Goal: Book appointment/travel/reservation

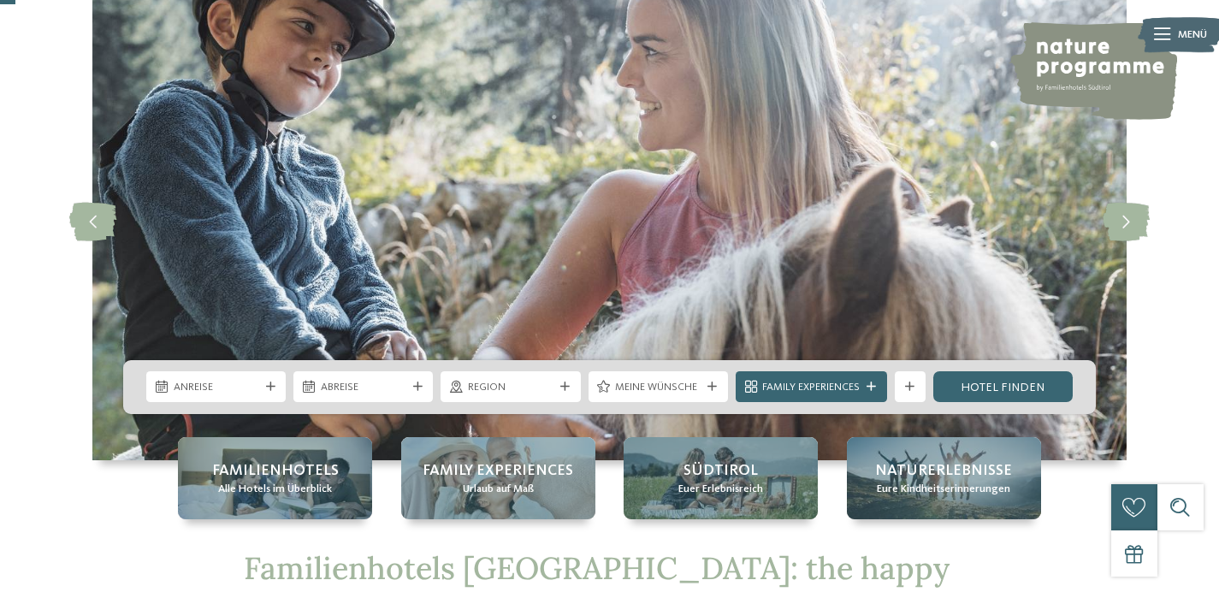
scroll to position [115, 0]
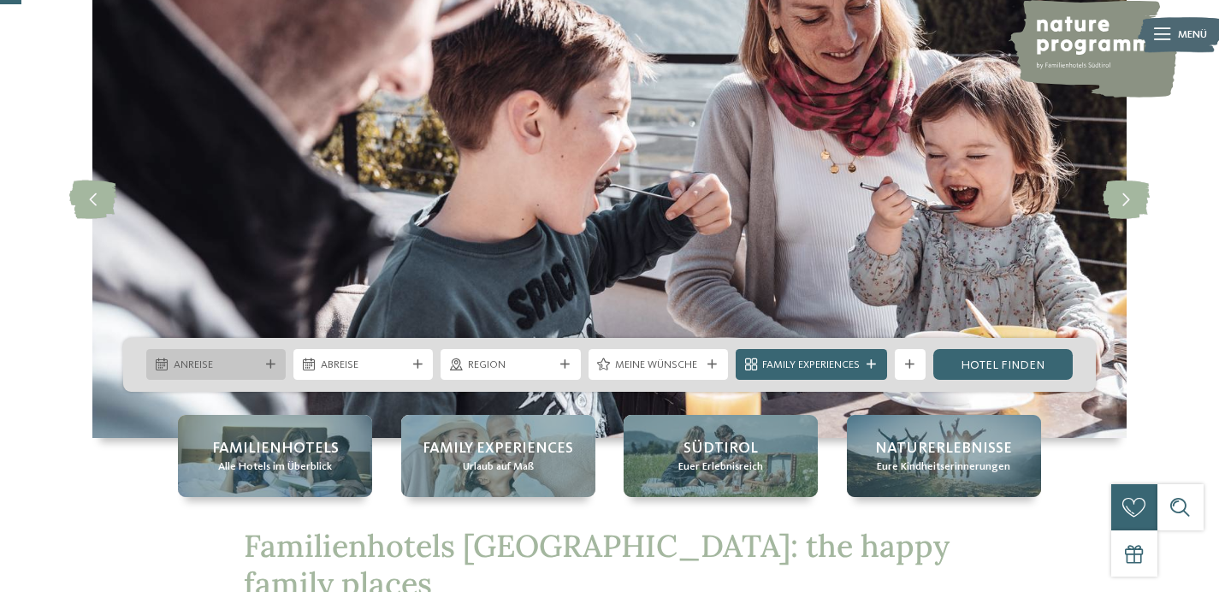
click at [275, 364] on div at bounding box center [270, 364] width 15 height 9
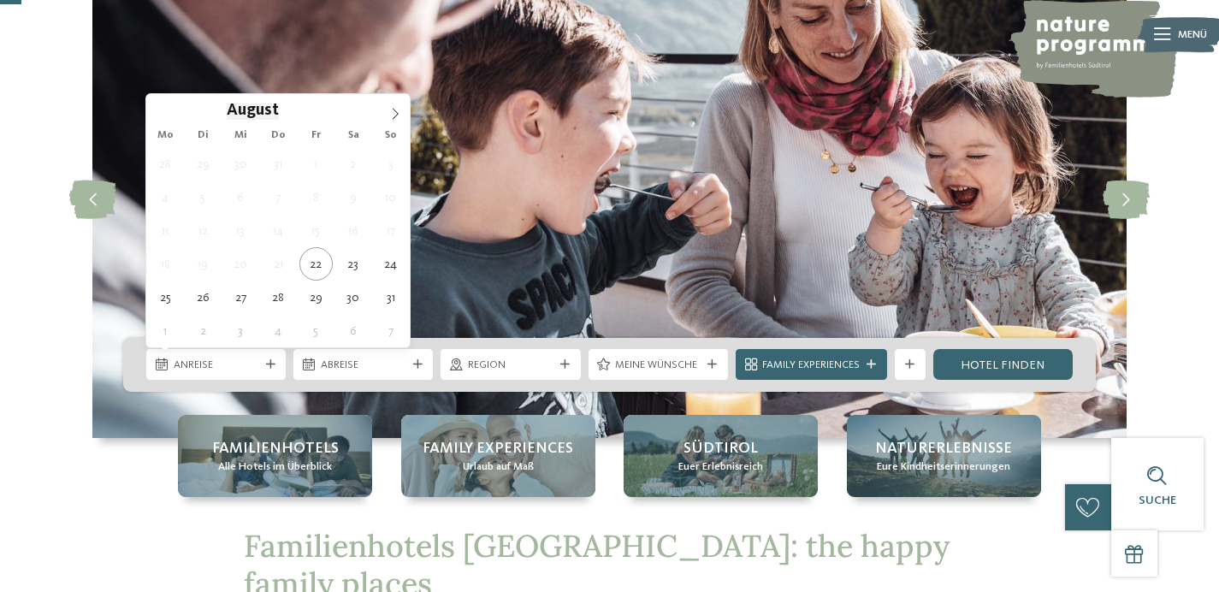
click at [263, 107] on span "August" at bounding box center [253, 112] width 52 height 16
click at [263, 109] on span "August" at bounding box center [253, 112] width 52 height 16
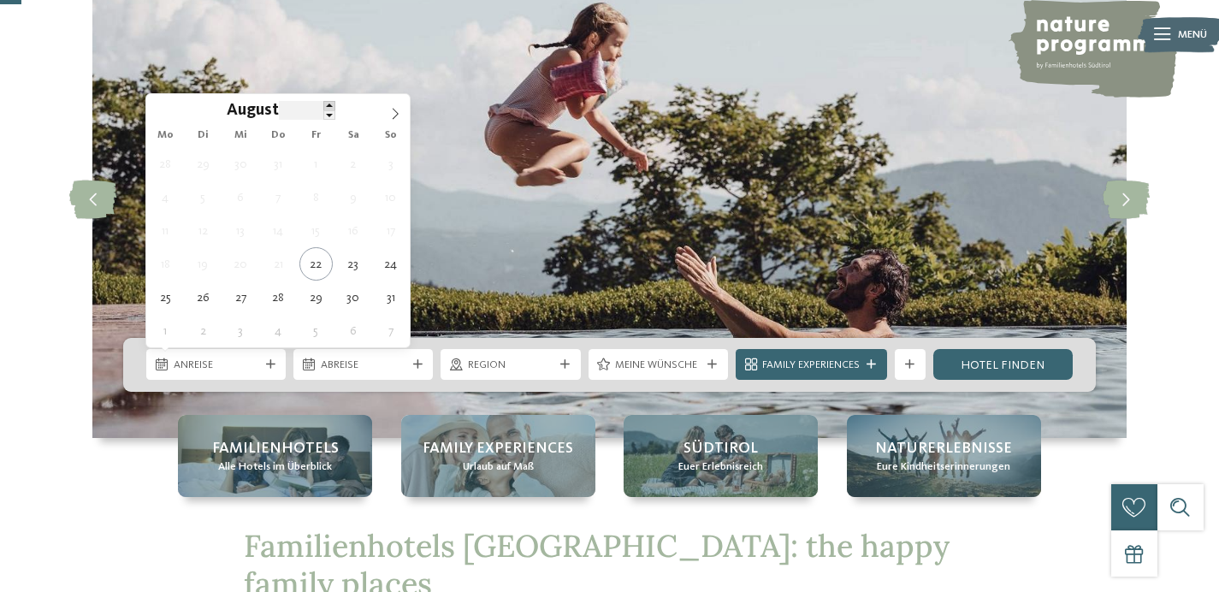
click at [331, 109] on span at bounding box center [329, 105] width 12 height 9
type input "****"
click at [330, 112] on span at bounding box center [329, 114] width 12 height 9
click at [256, 109] on span "August" at bounding box center [253, 112] width 52 height 16
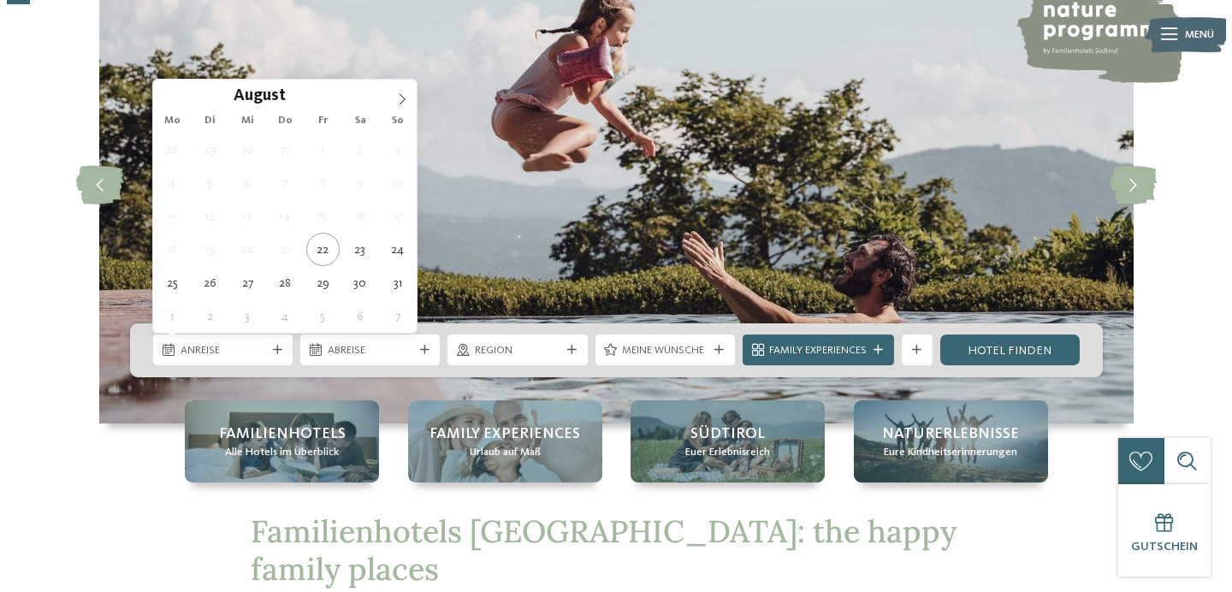
scroll to position [131, 0]
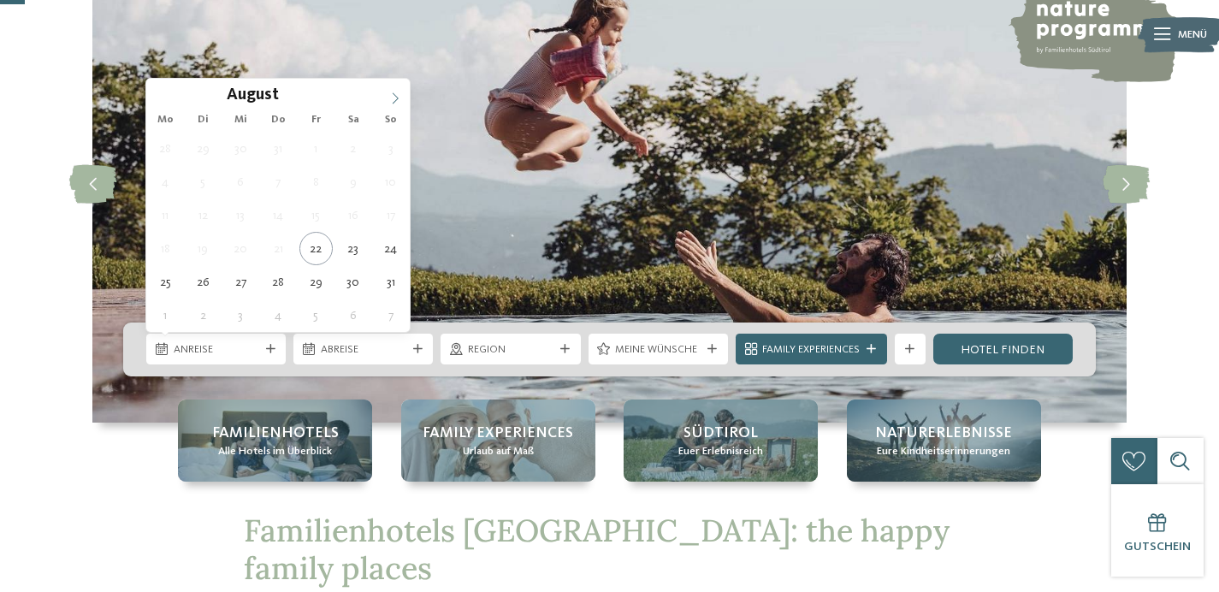
click at [393, 102] on icon at bounding box center [395, 98] width 12 height 12
type div "[DATE]"
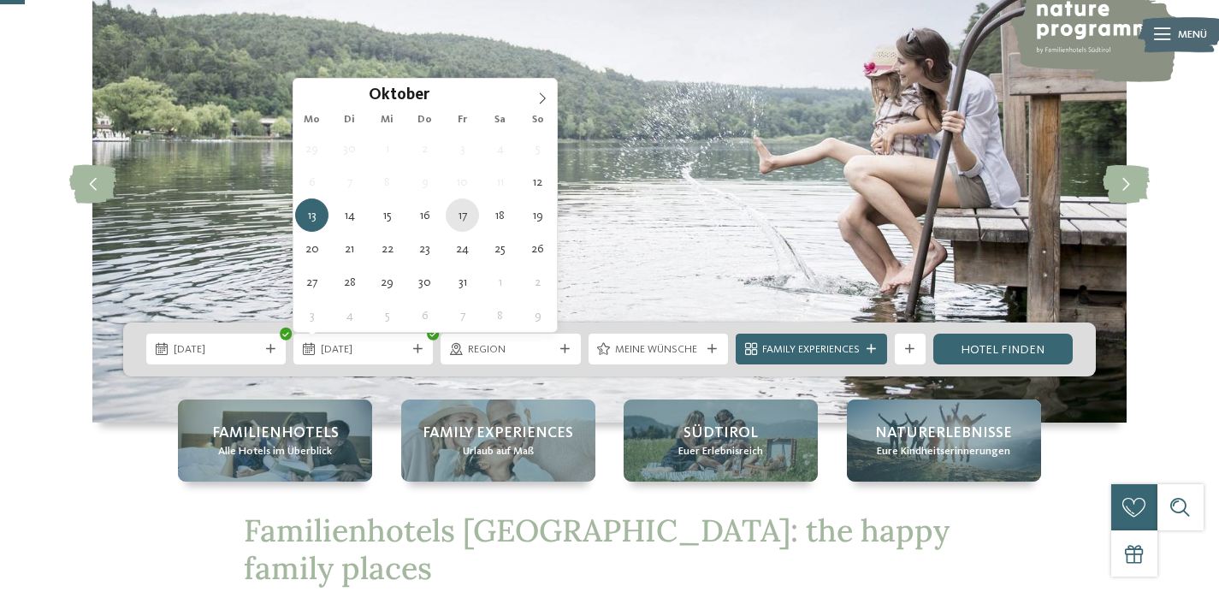
type div "[DATE]"
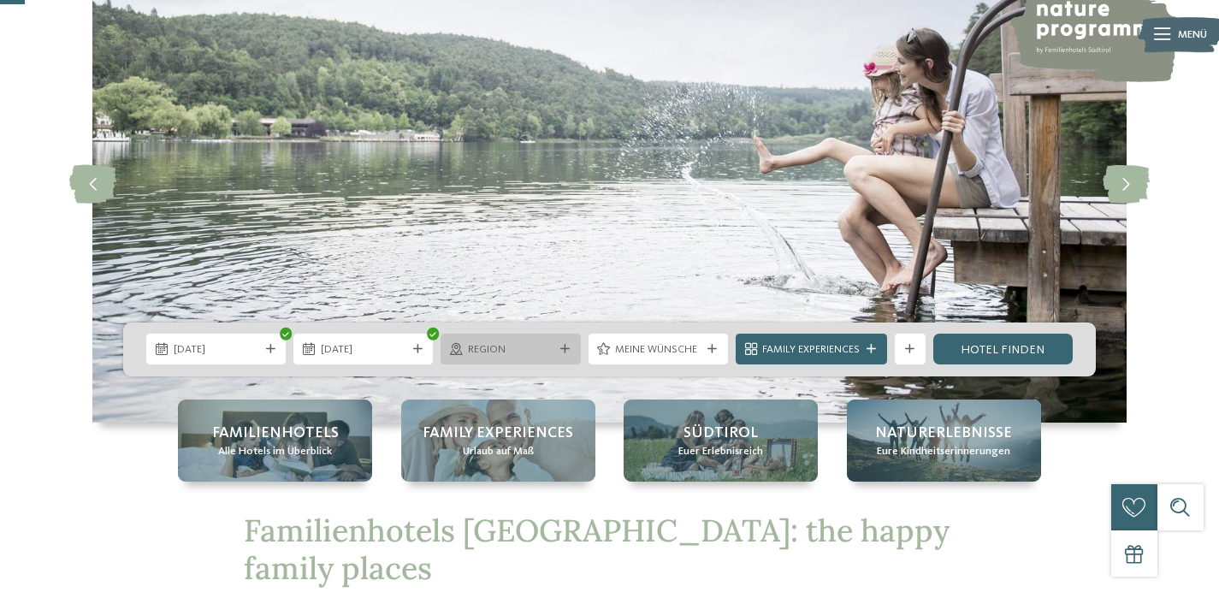
click at [508, 349] on span "Region" at bounding box center [511, 349] width 86 height 15
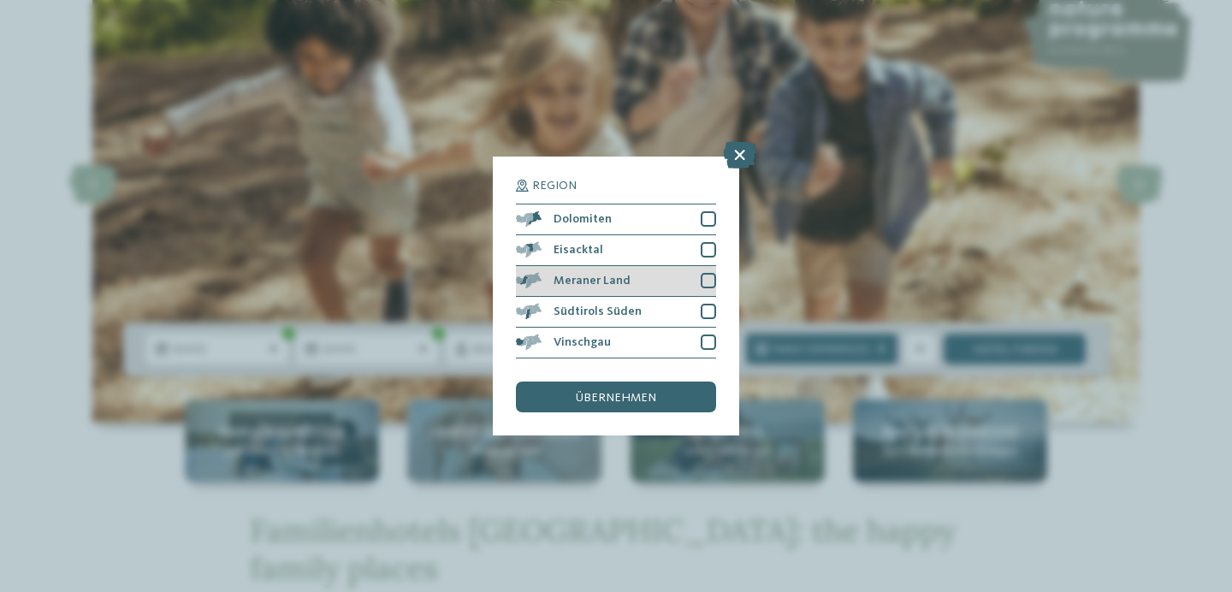
click at [707, 282] on div at bounding box center [708, 280] width 15 height 15
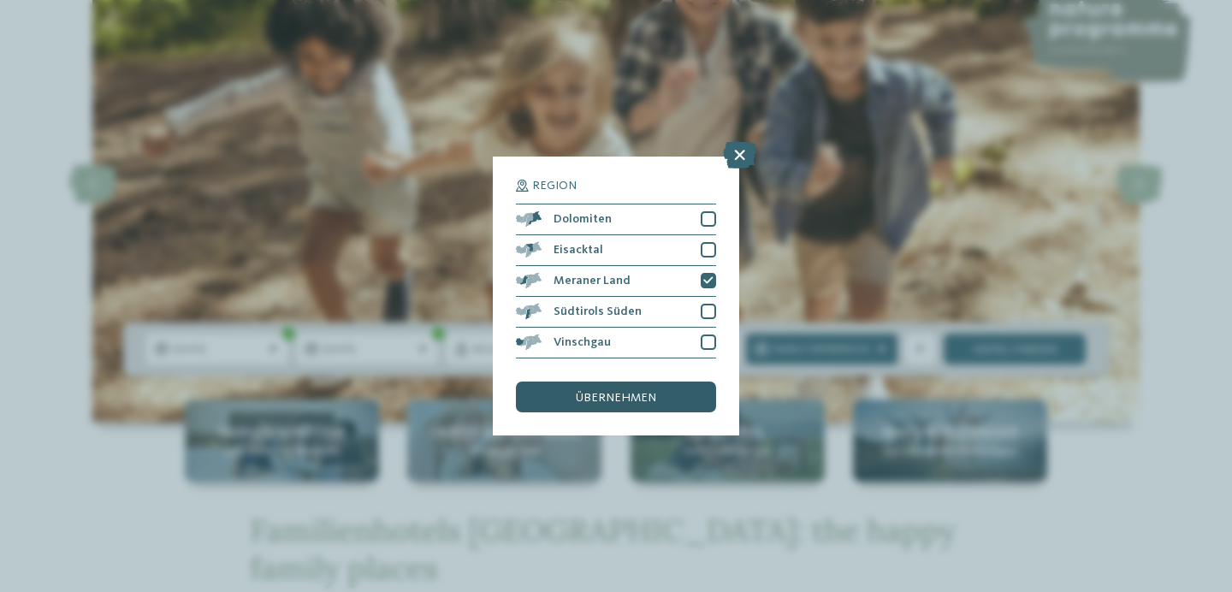
click at [665, 394] on div "übernehmen" at bounding box center [616, 397] width 200 height 31
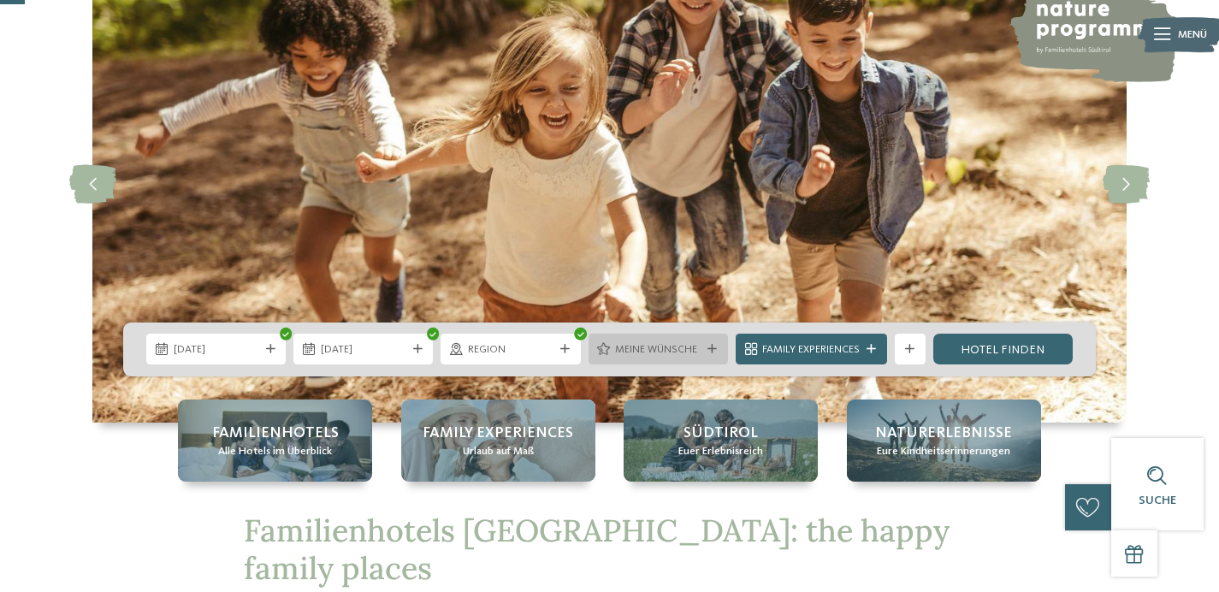
click at [666, 352] on span "Meine Wünsche" at bounding box center [658, 349] width 86 height 15
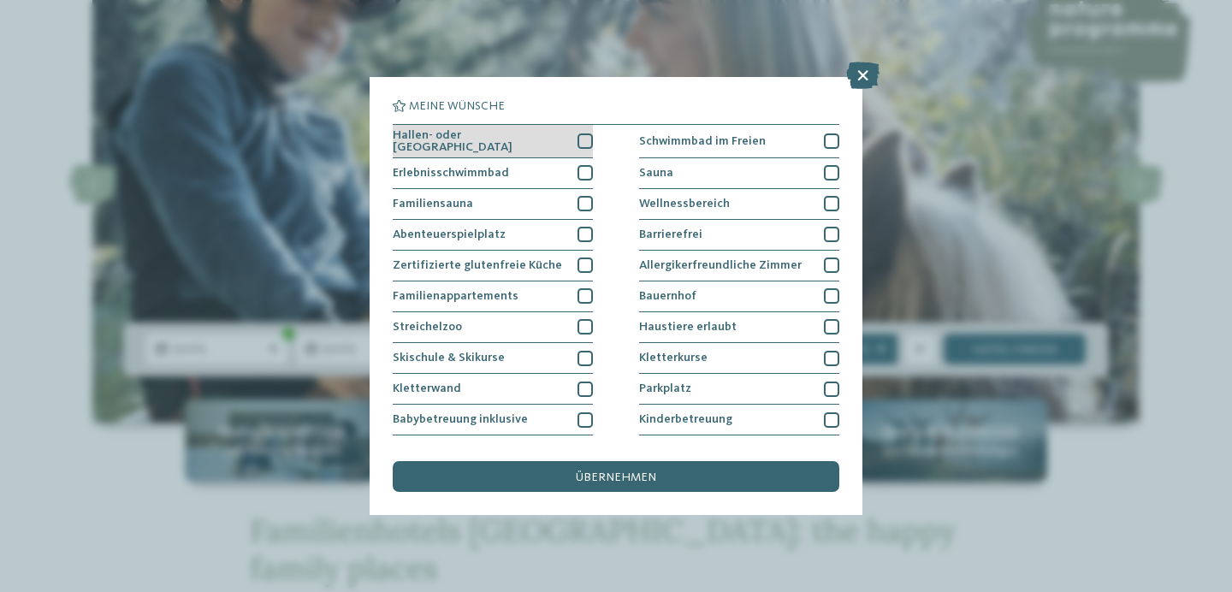
click at [577, 139] on div at bounding box center [584, 140] width 15 height 15
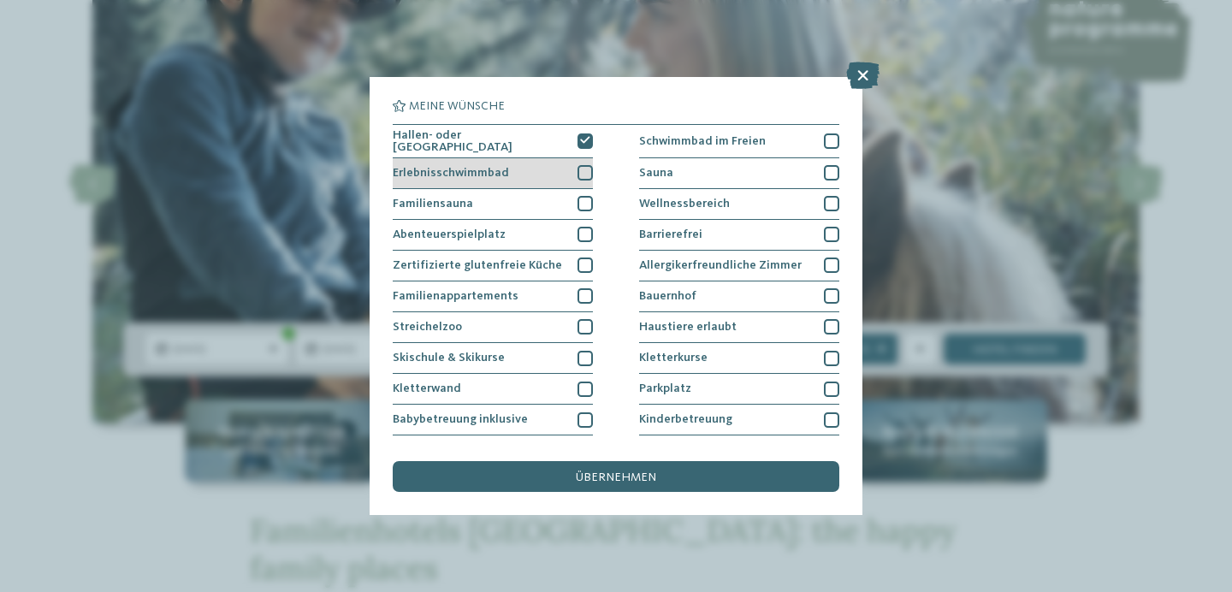
click at [581, 173] on div at bounding box center [584, 172] width 15 height 15
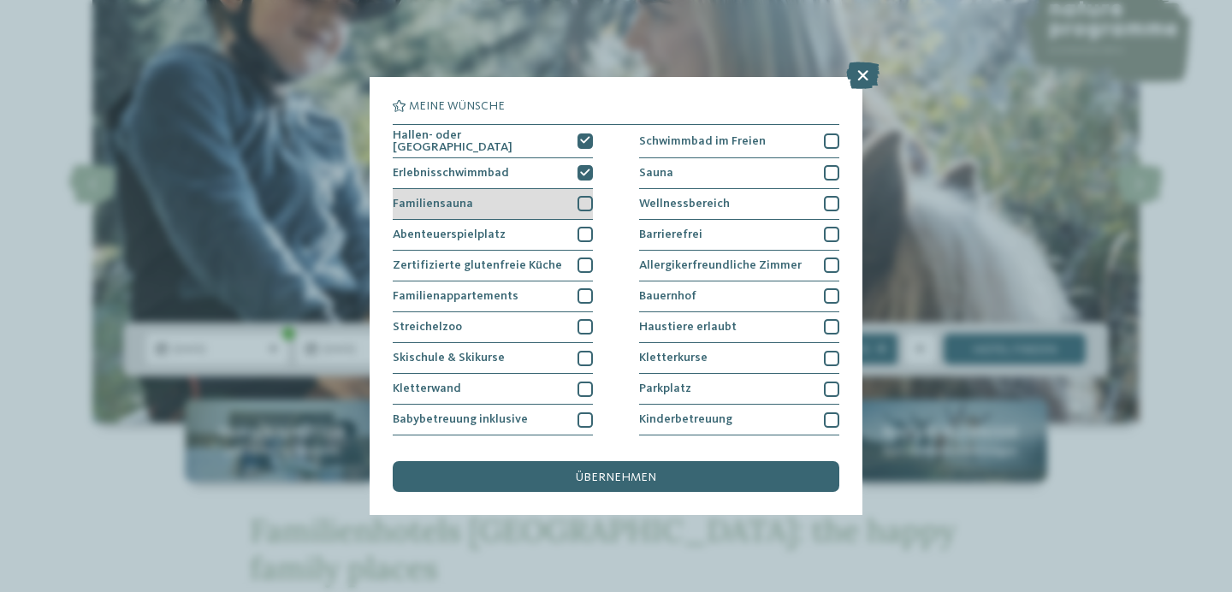
click at [580, 189] on div "Familiensauna" at bounding box center [493, 204] width 200 height 31
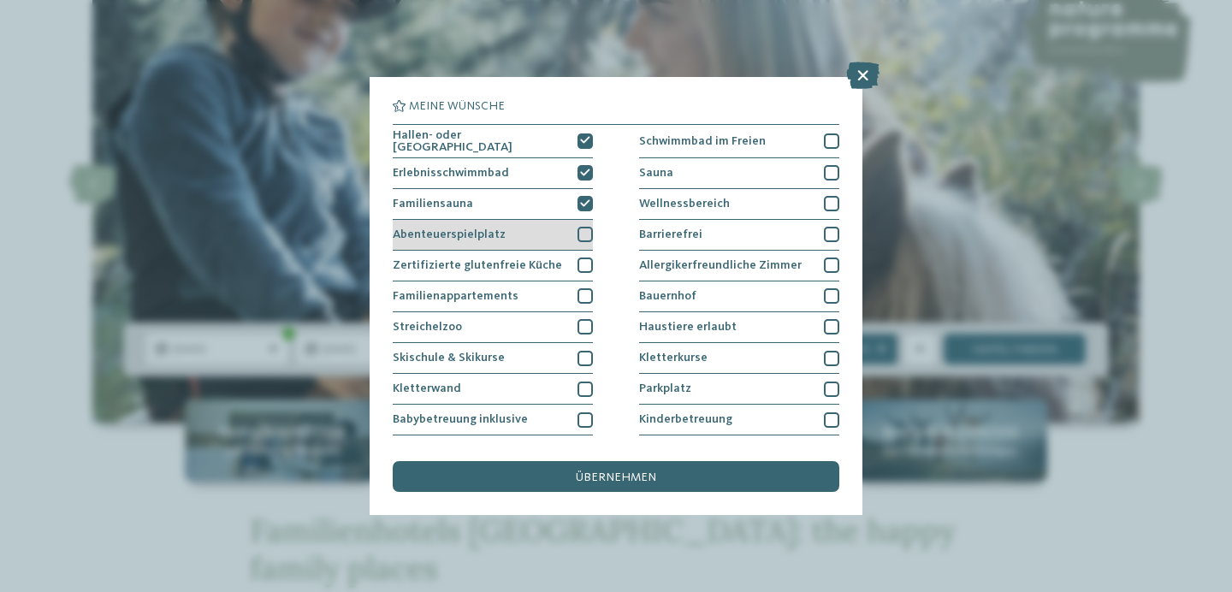
click at [583, 229] on div at bounding box center [584, 234] width 15 height 15
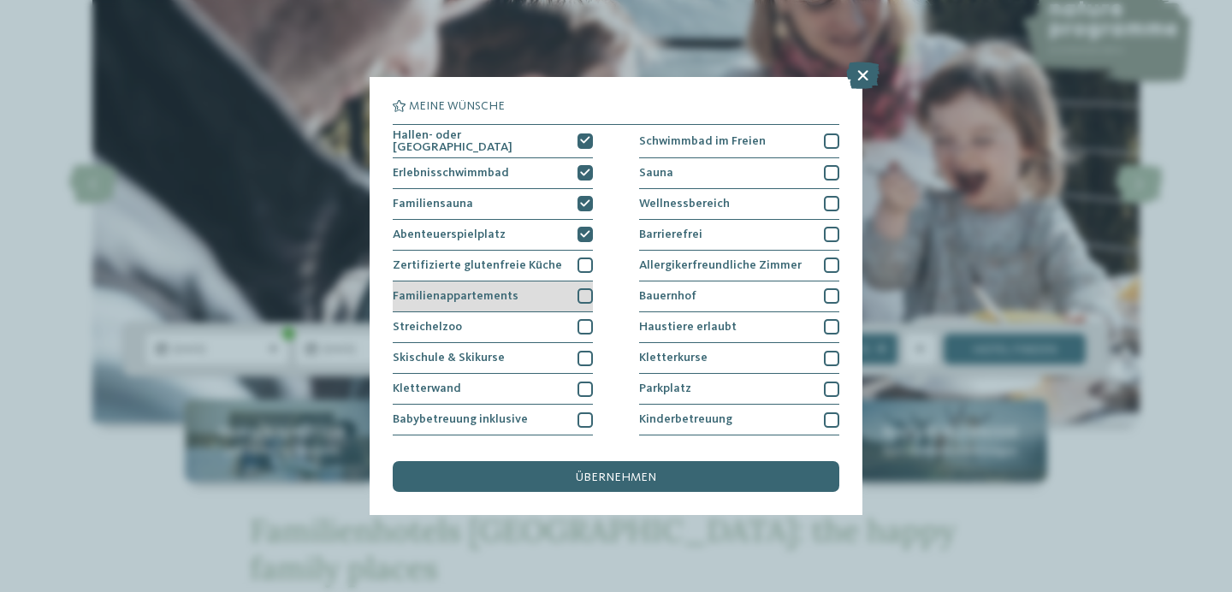
click at [577, 294] on div at bounding box center [584, 295] width 15 height 15
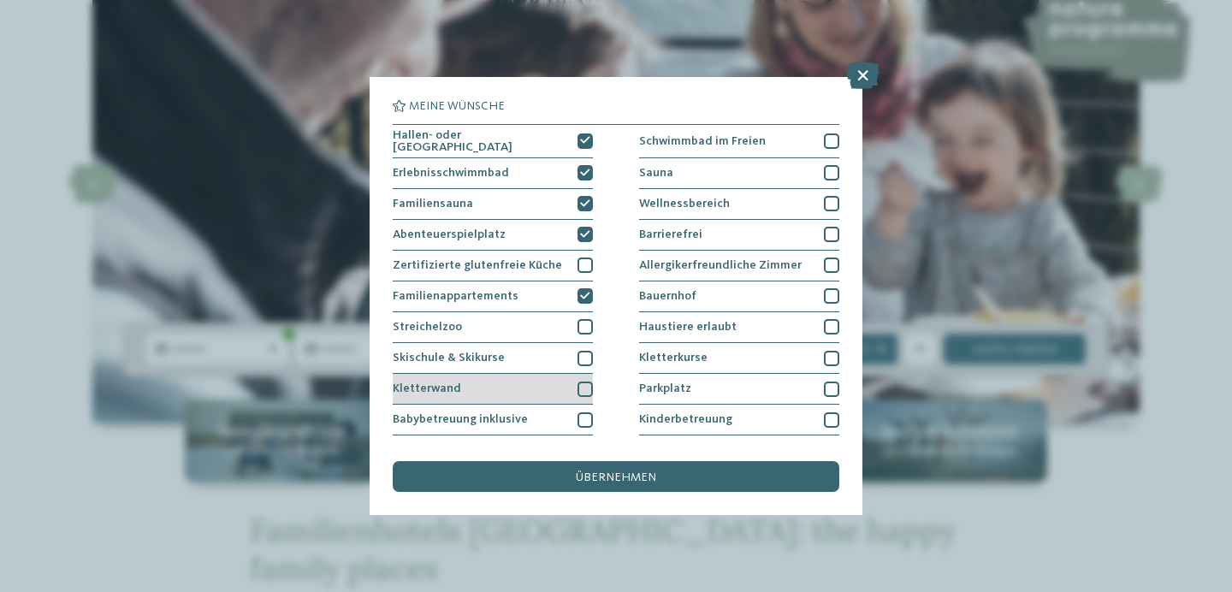
click at [581, 383] on div at bounding box center [584, 389] width 15 height 15
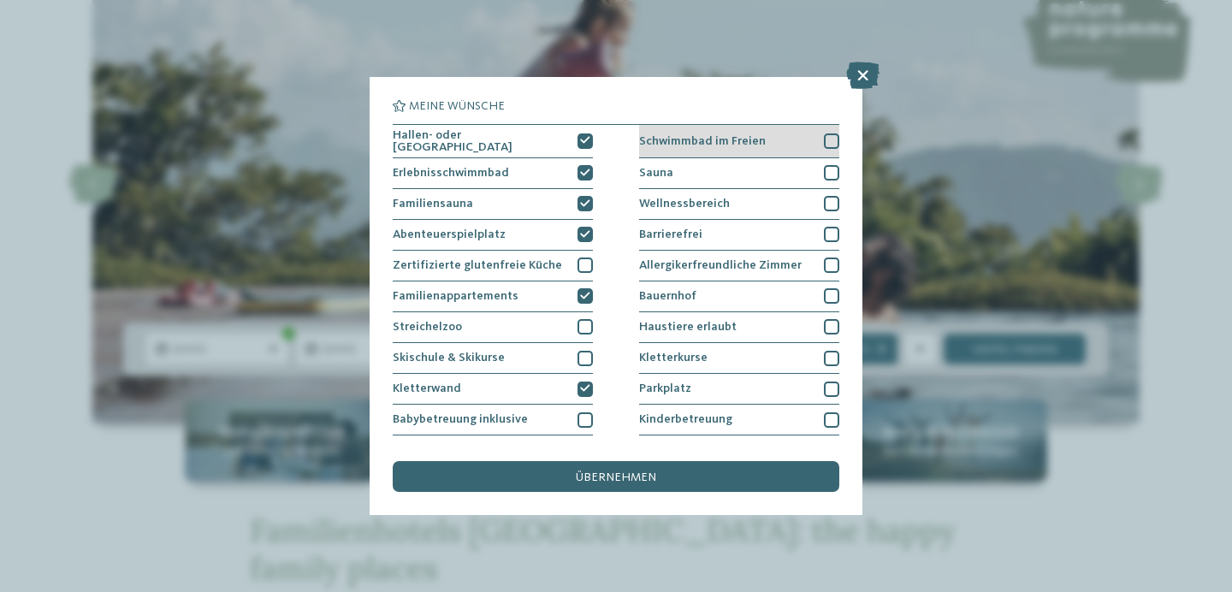
click at [824, 141] on div at bounding box center [831, 140] width 15 height 15
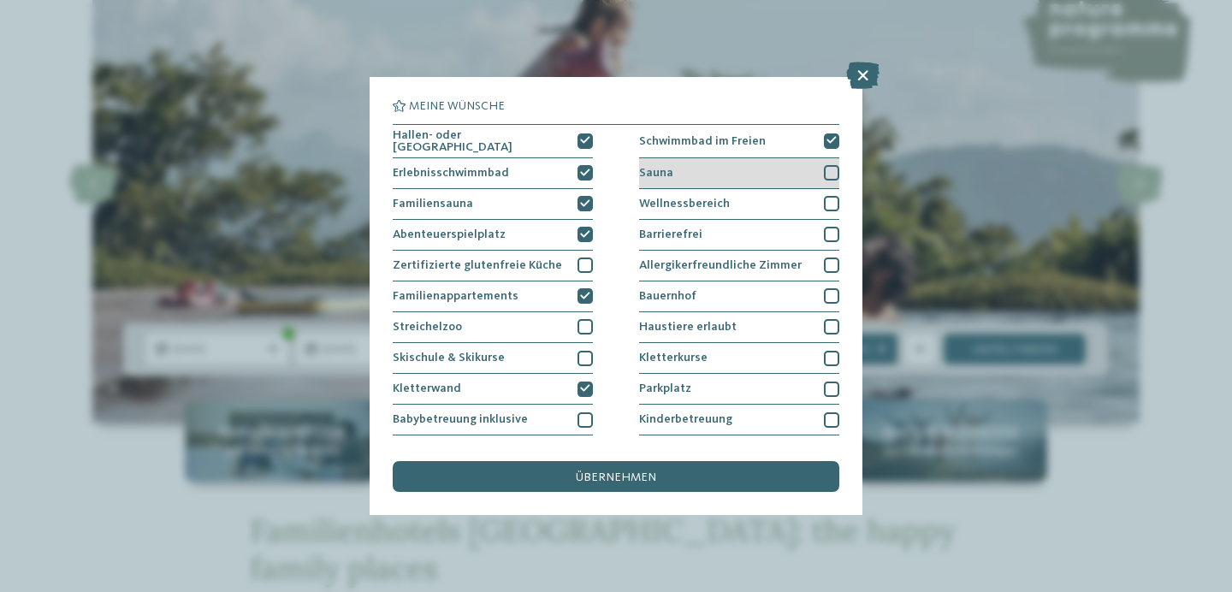
click at [824, 173] on div at bounding box center [831, 172] width 15 height 15
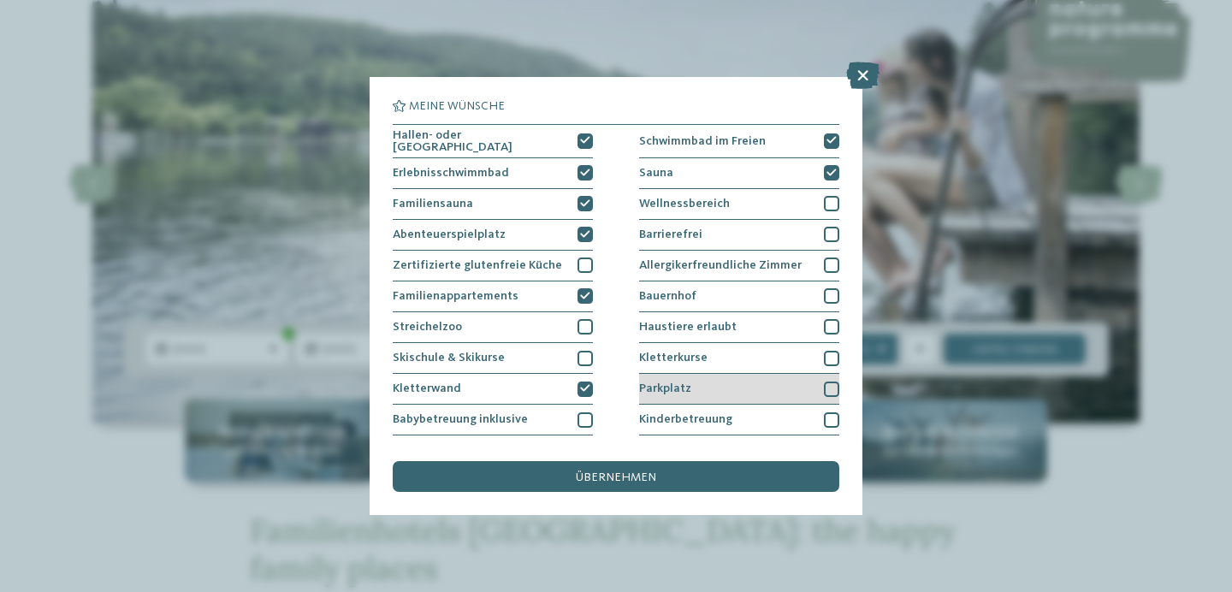
click at [824, 392] on div at bounding box center [831, 389] width 15 height 15
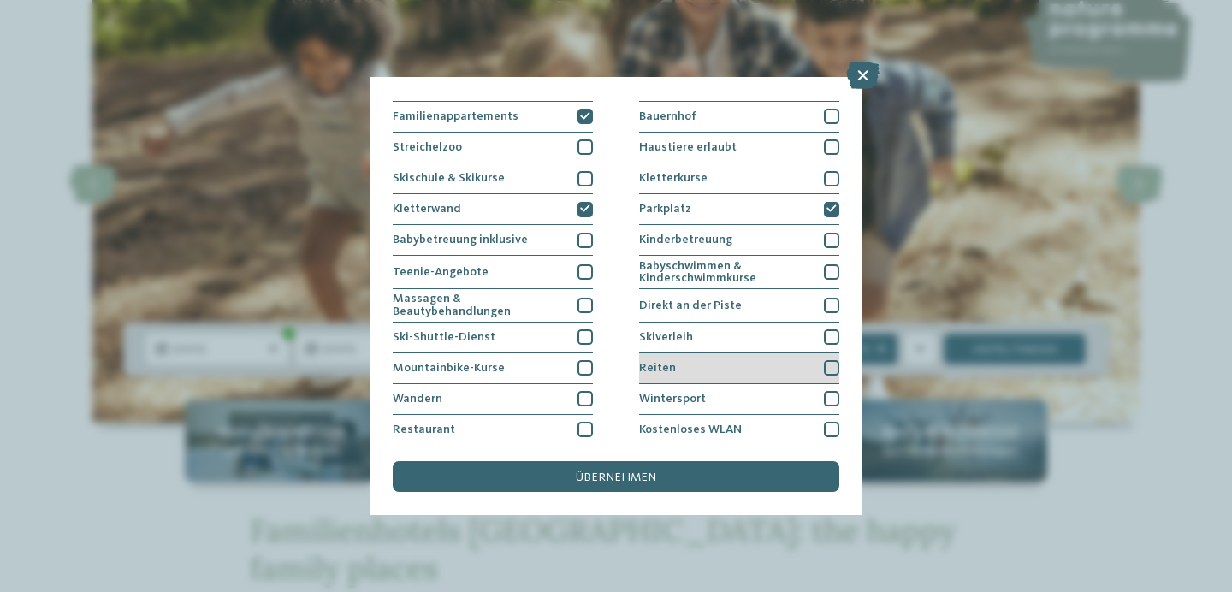
scroll to position [183, 0]
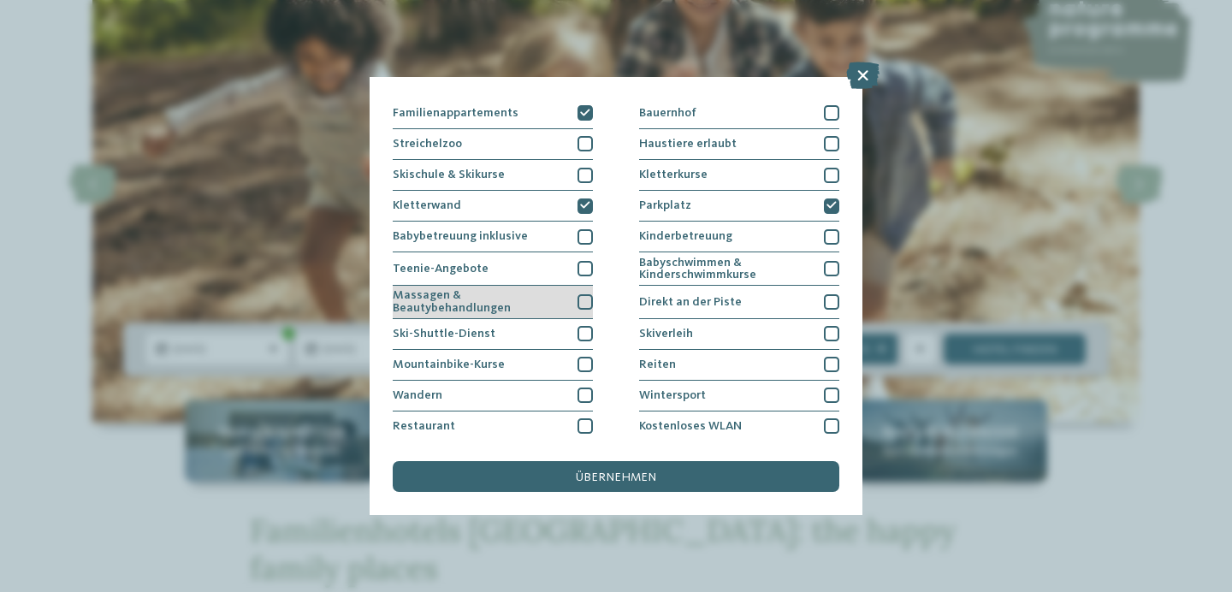
click at [577, 302] on div at bounding box center [584, 301] width 15 height 15
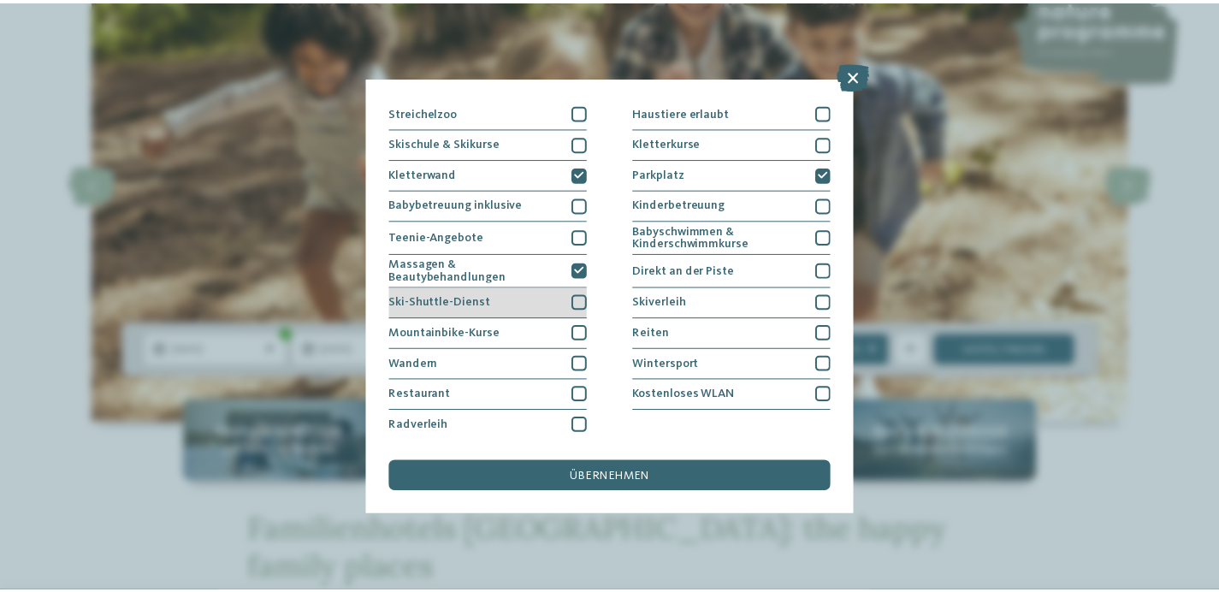
scroll to position [216, 0]
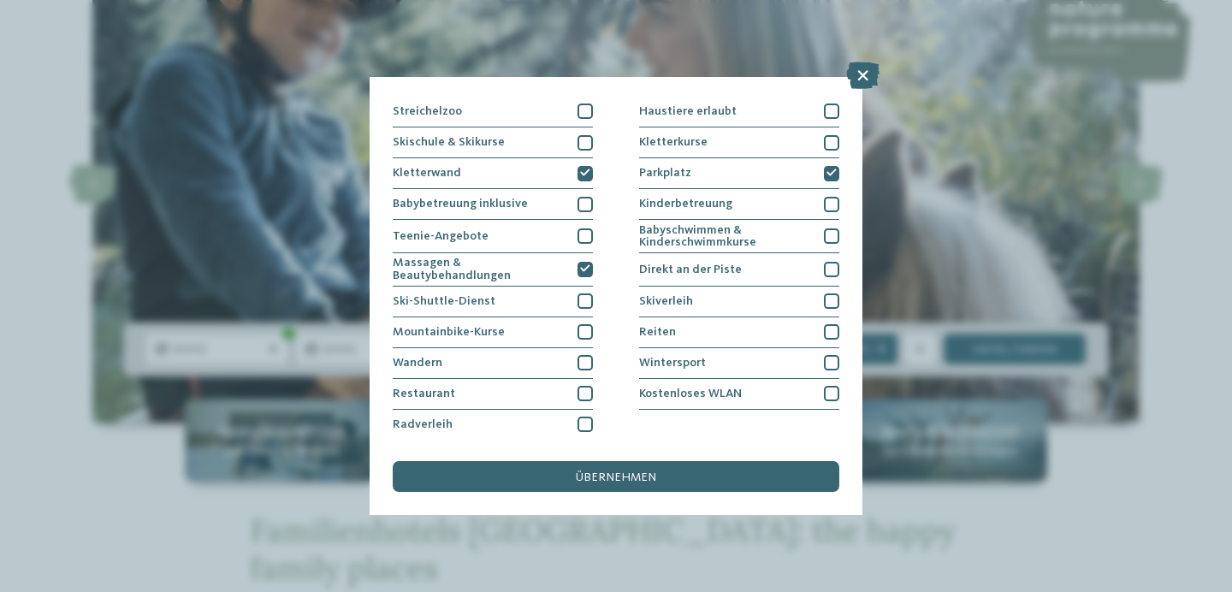
click at [685, 474] on div "übernehmen" at bounding box center [616, 476] width 447 height 31
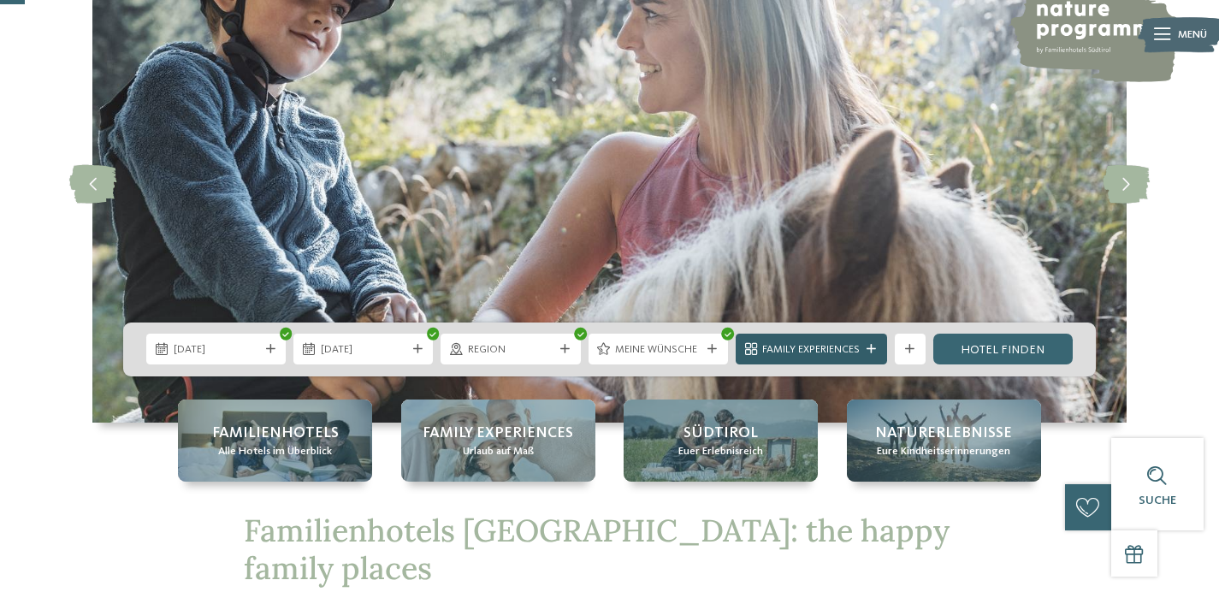
click at [854, 346] on span "Family Experiences" at bounding box center [811, 349] width 98 height 15
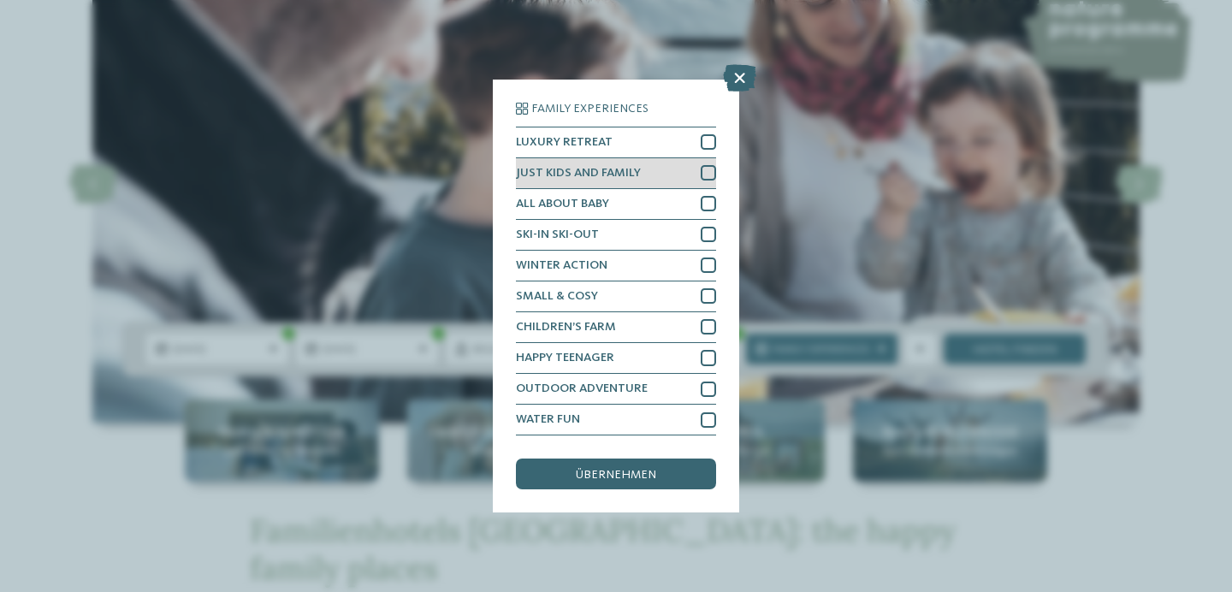
click at [710, 169] on div at bounding box center [708, 172] width 15 height 15
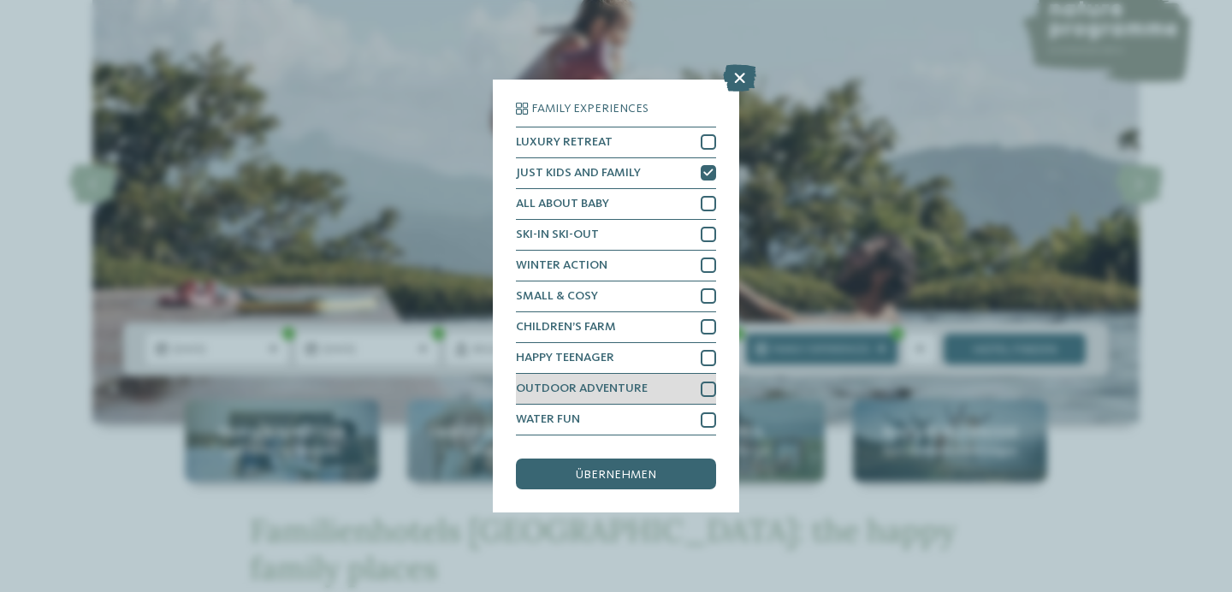
click at [711, 390] on div at bounding box center [708, 389] width 15 height 15
click at [708, 411] on div "WATER FUN" at bounding box center [616, 420] width 200 height 31
click at [656, 482] on div "übernehmen" at bounding box center [616, 474] width 200 height 31
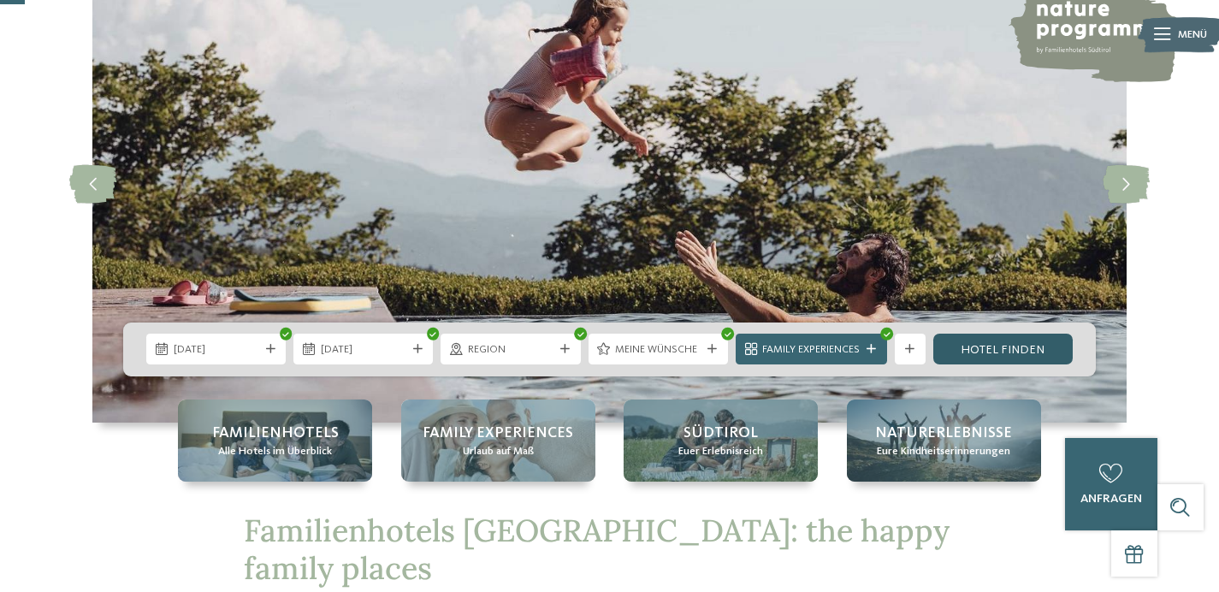
click at [1014, 352] on link "Hotel finden" at bounding box center [1002, 349] width 139 height 31
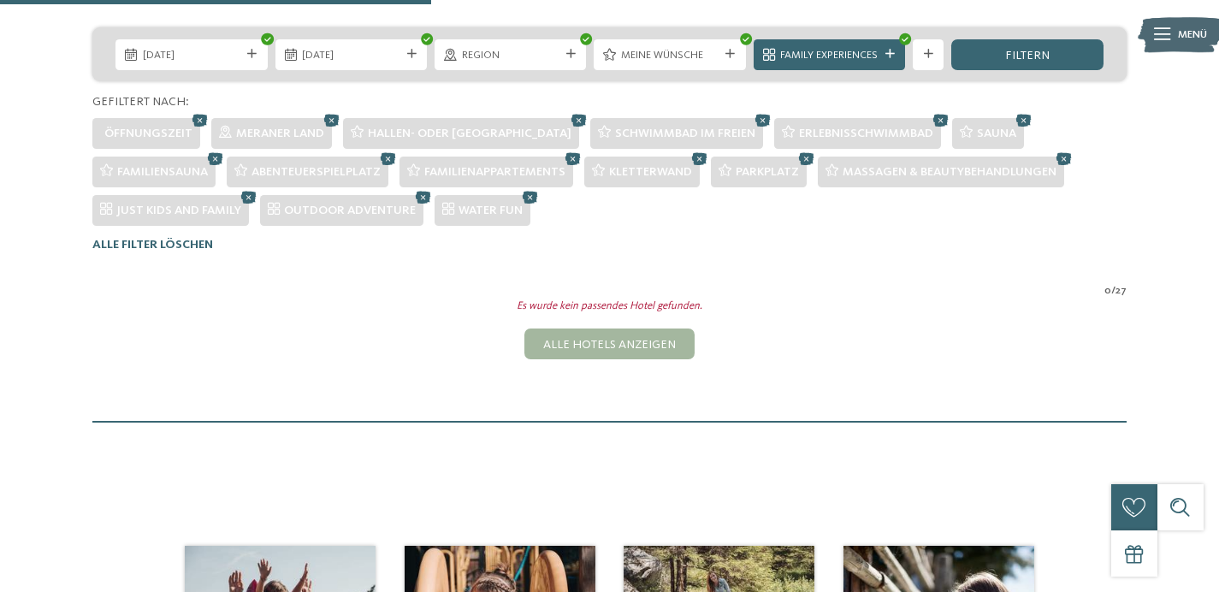
scroll to position [360, 0]
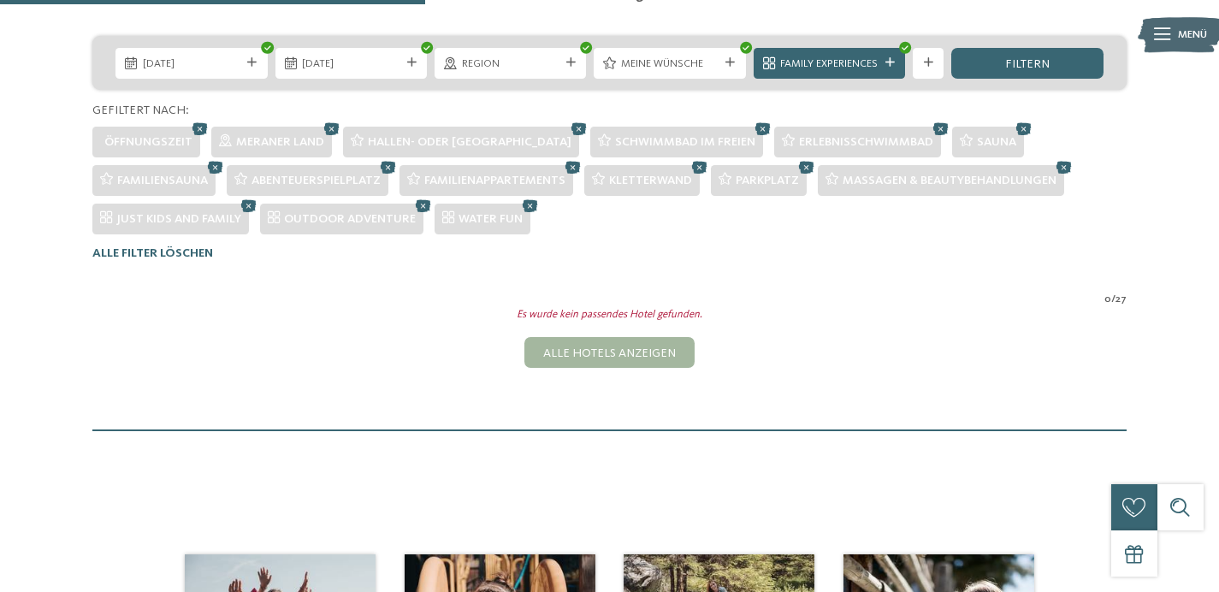
click at [525, 206] on icon at bounding box center [529, 205] width 23 height 21
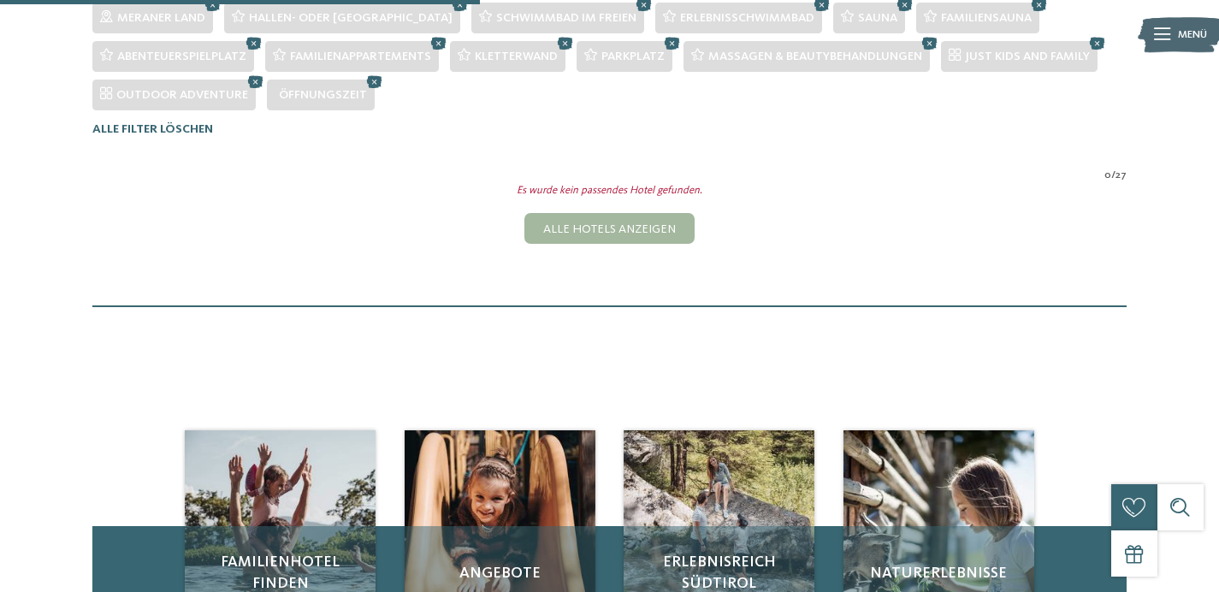
scroll to position [403, 0]
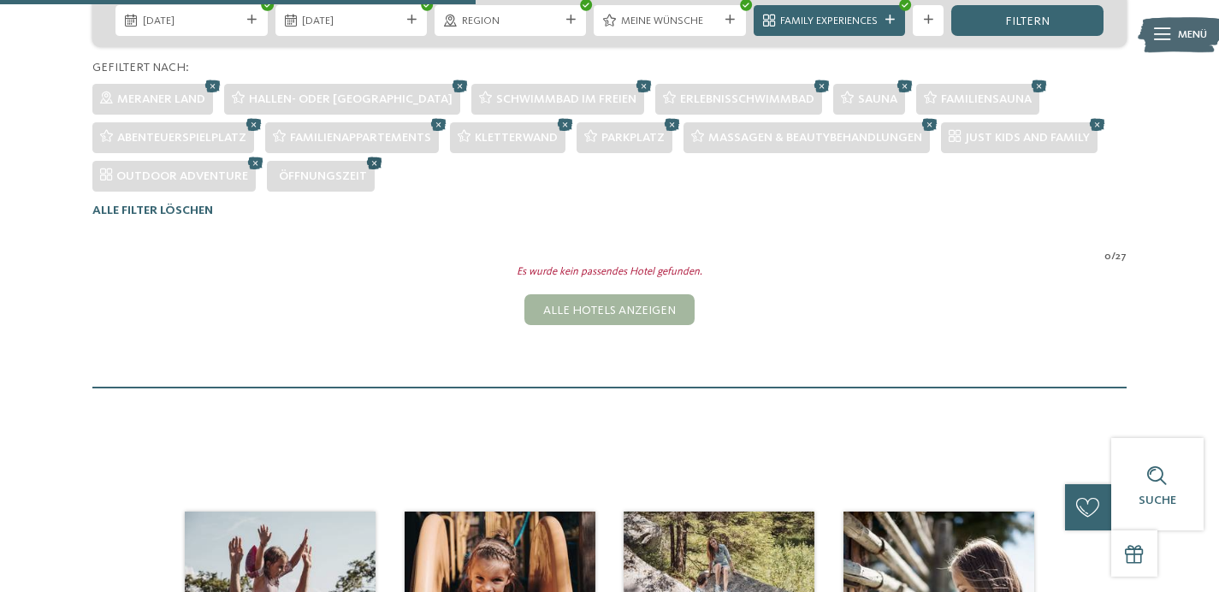
click at [374, 166] on icon at bounding box center [374, 162] width 23 height 21
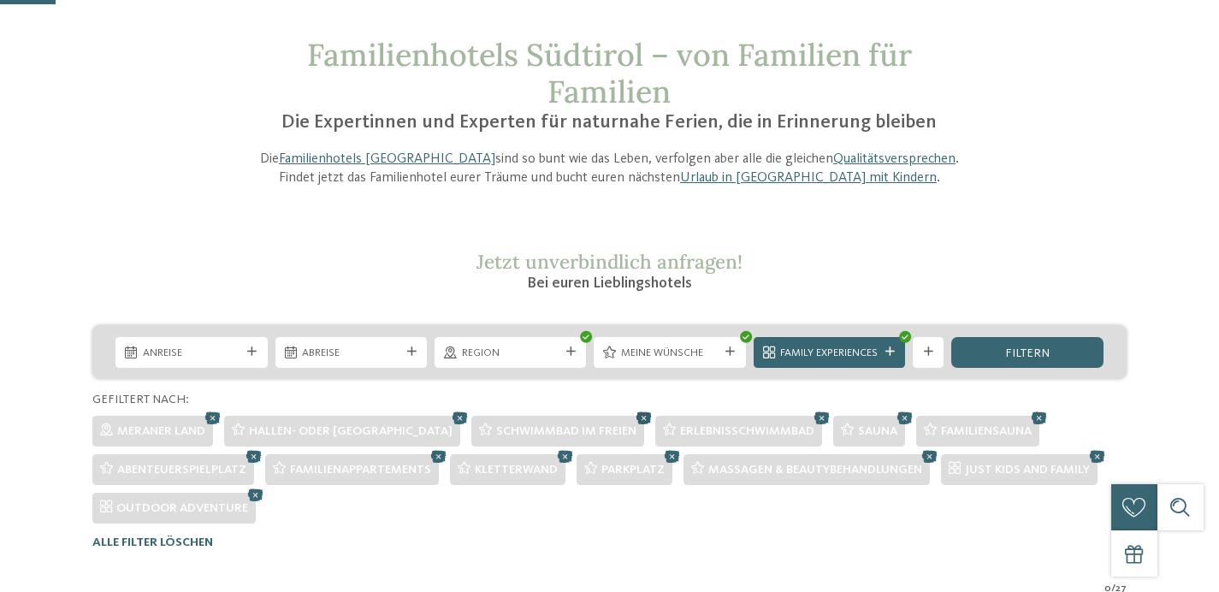
scroll to position [72, 0]
click at [1097, 457] on icon at bounding box center [1097, 455] width 23 height 21
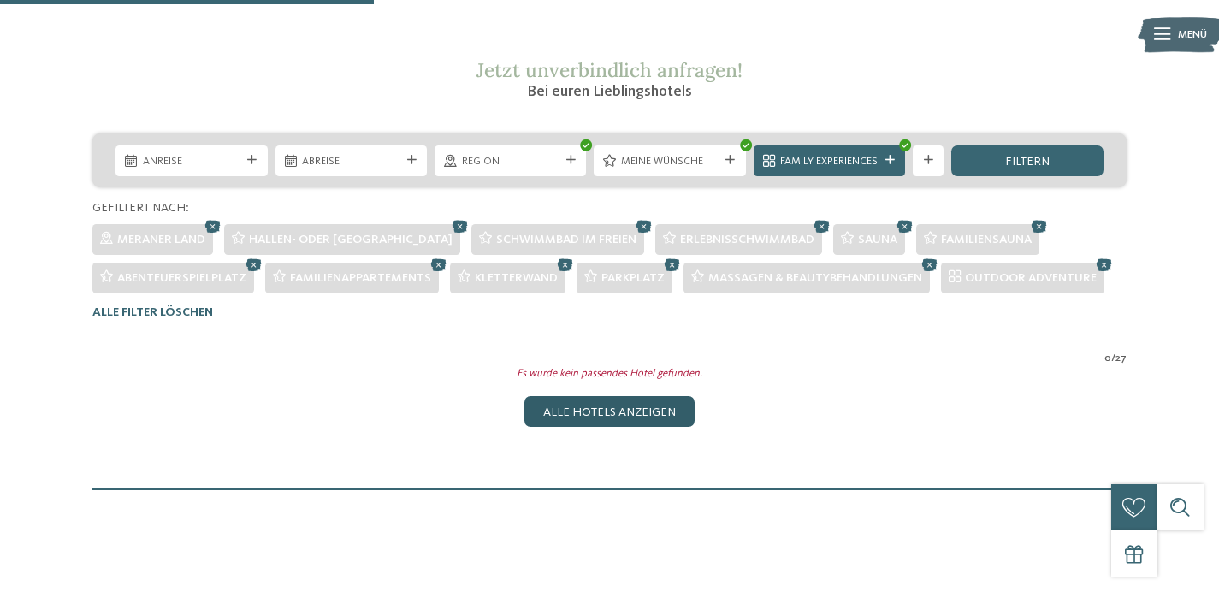
scroll to position [249, 0]
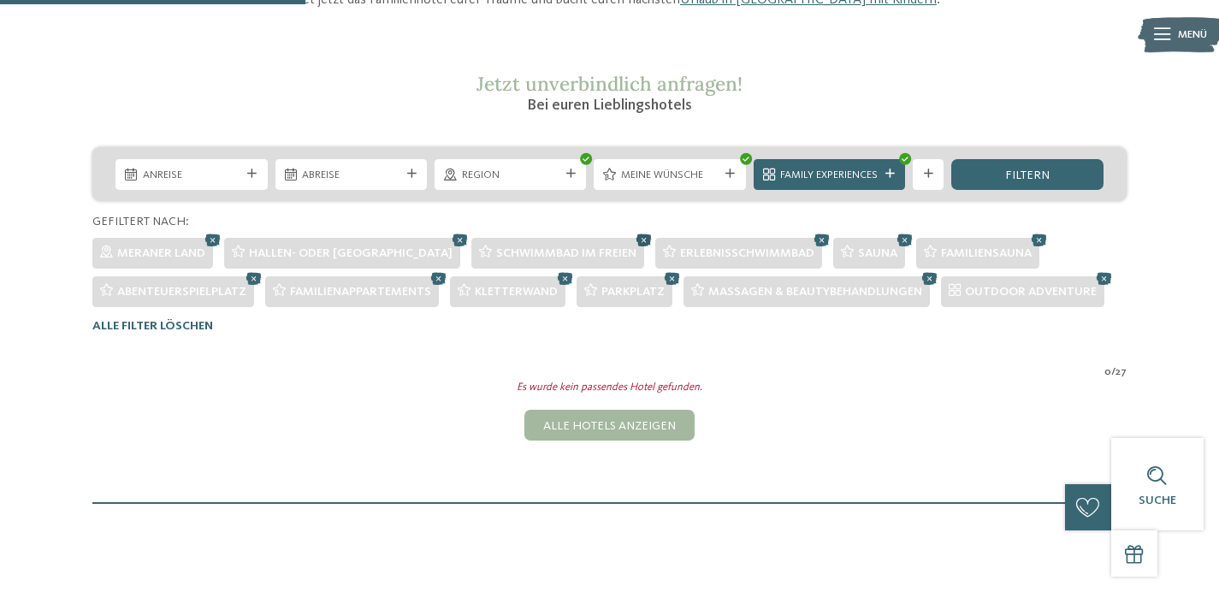
click at [632, 240] on icon at bounding box center [643, 239] width 23 height 21
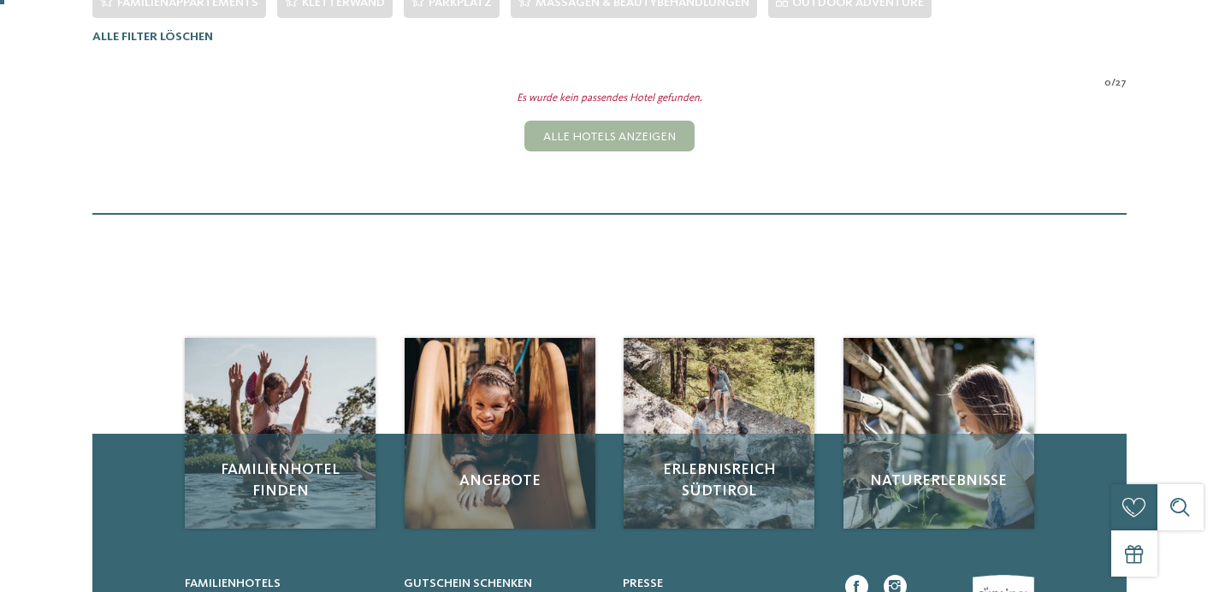
scroll to position [0, 0]
